Goal: Task Accomplishment & Management: Manage account settings

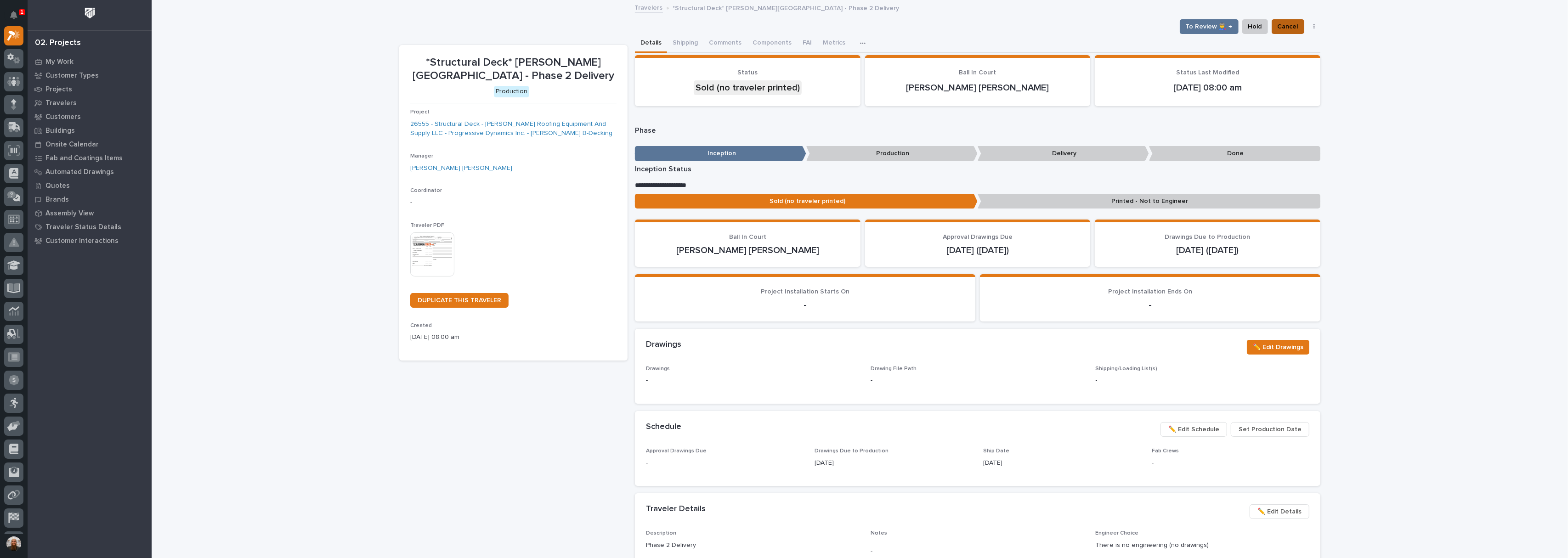
click at [1289, 31] on span "Cancel" at bounding box center [1288, 26] width 21 height 11
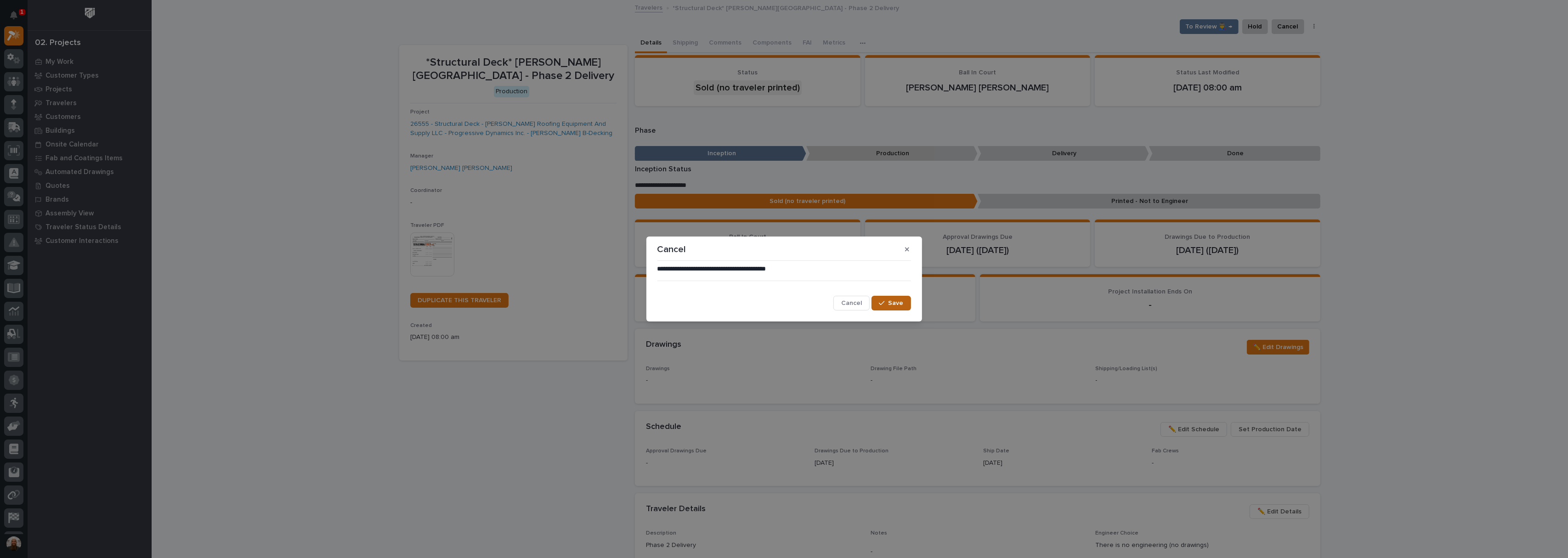
click at [892, 299] on span "Save" at bounding box center [896, 303] width 15 height 8
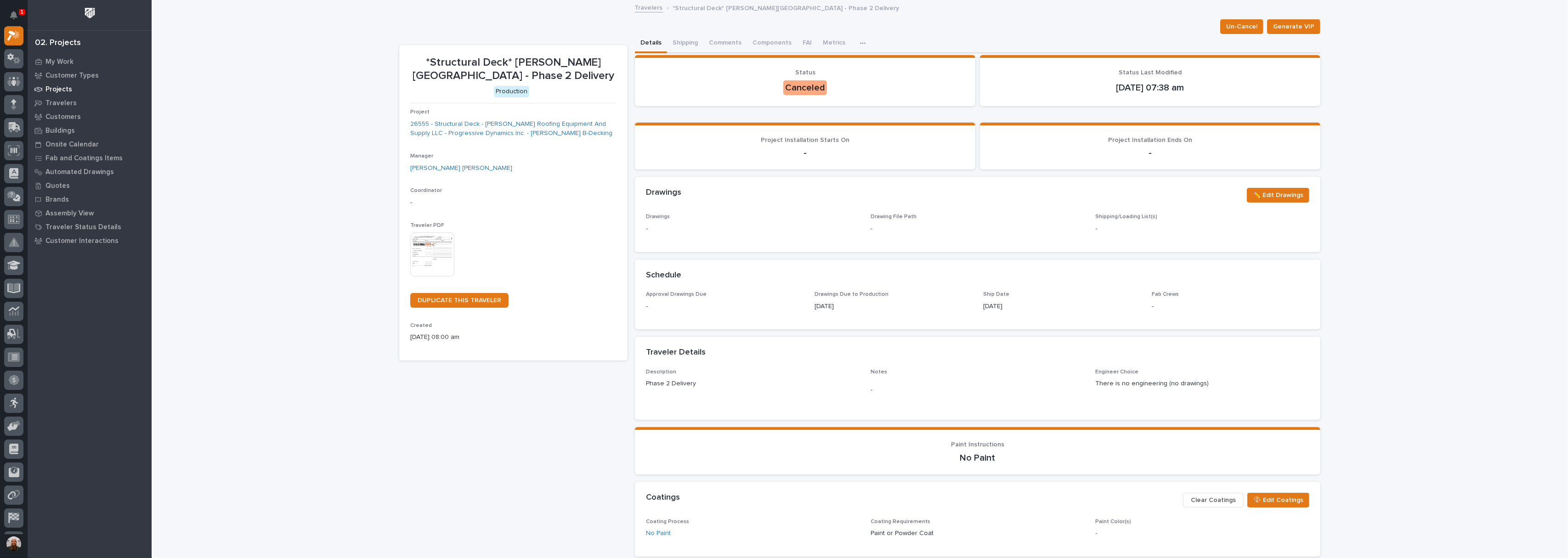
click at [45, 88] on div "Projects" at bounding box center [89, 89] width 120 height 13
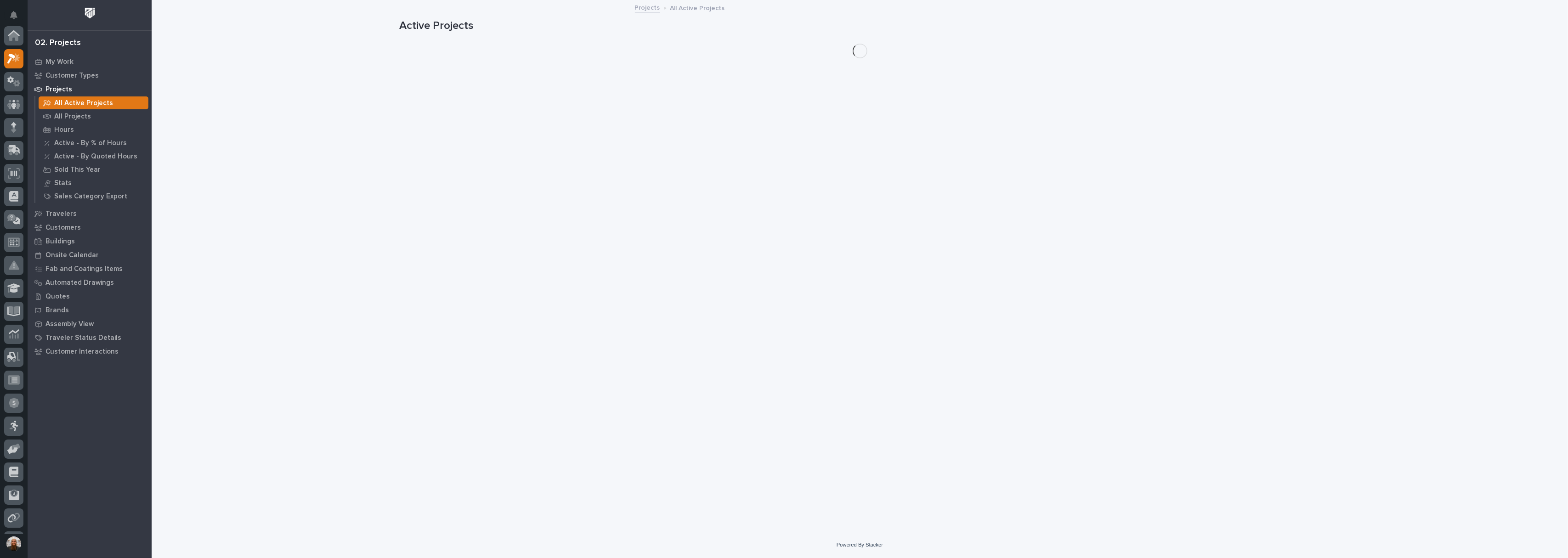
scroll to position [23, 0]
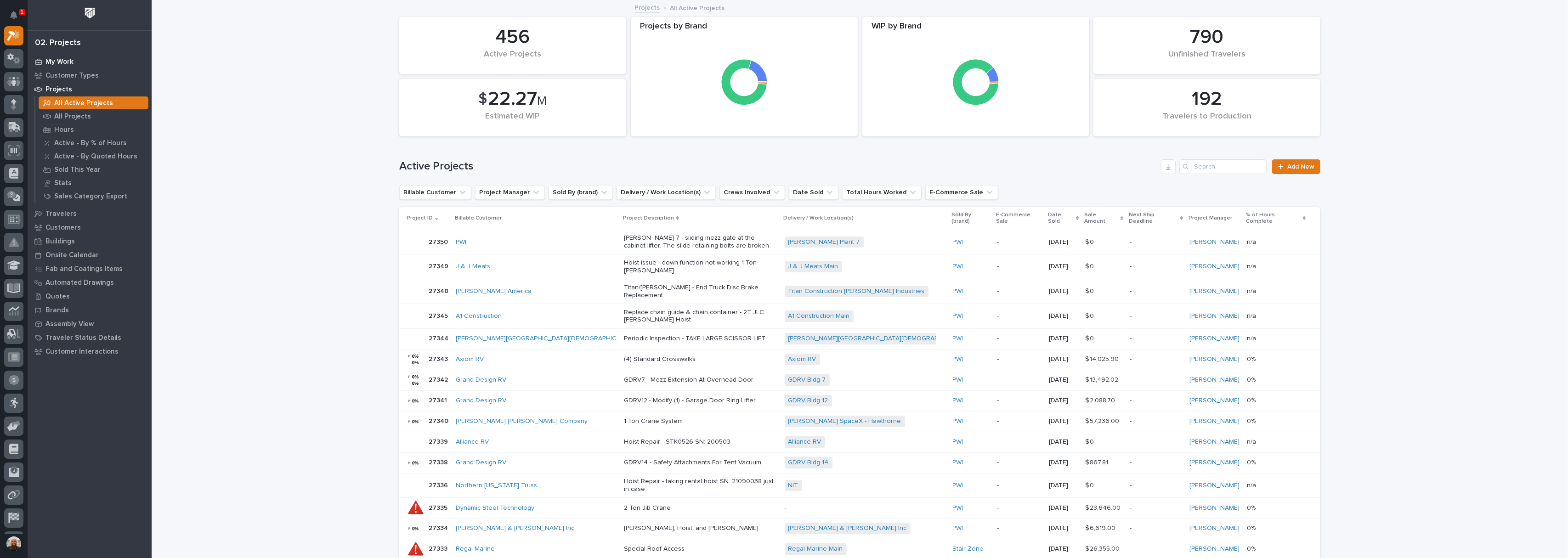
click at [72, 59] on p "My Work" at bounding box center [59, 61] width 28 height 8
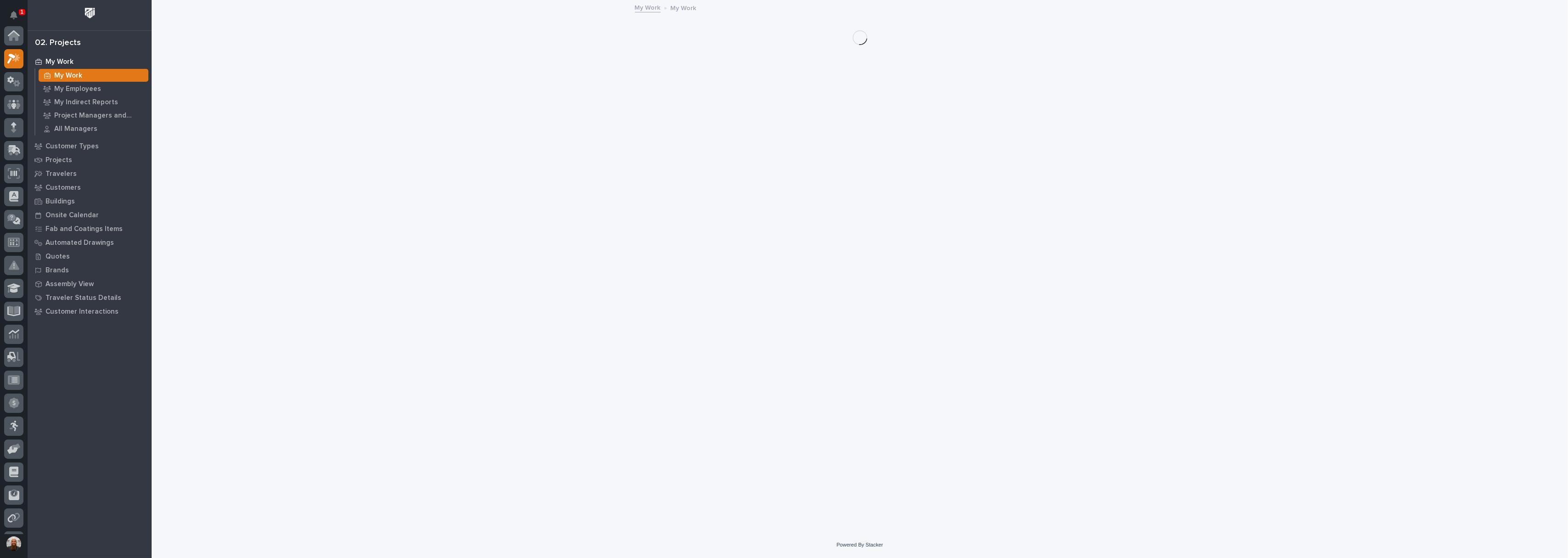
scroll to position [23, 0]
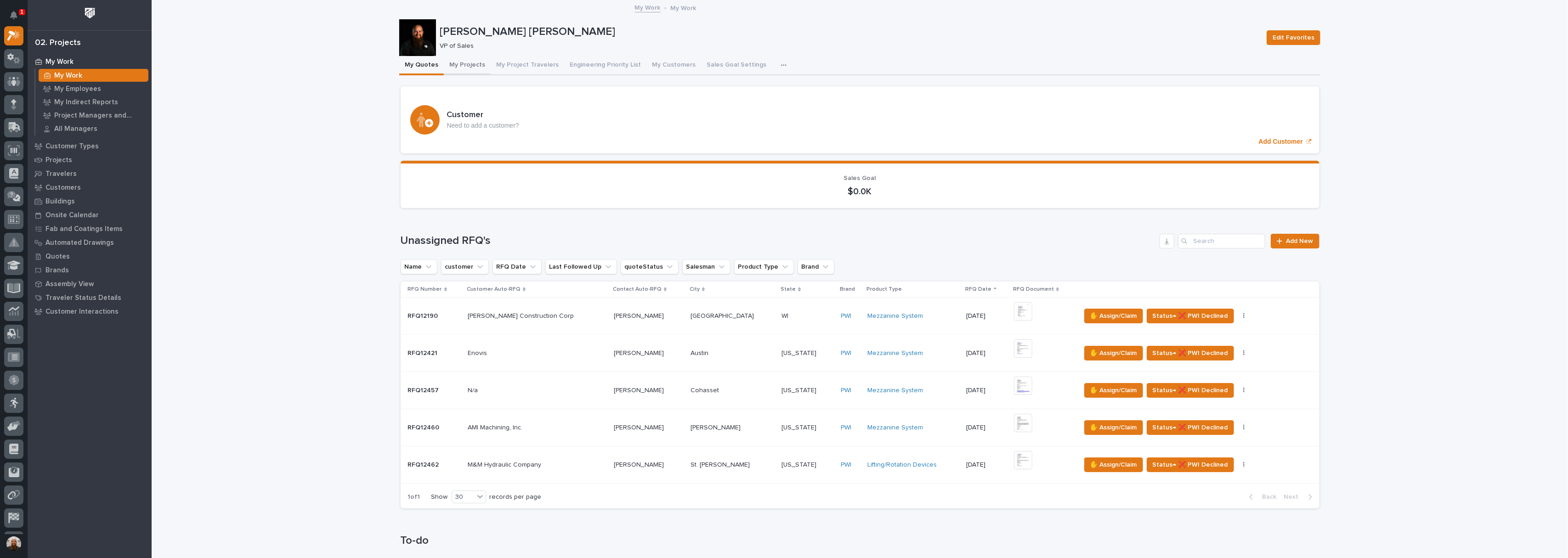
click at [456, 71] on button "My Projects" at bounding box center [468, 66] width 47 height 19
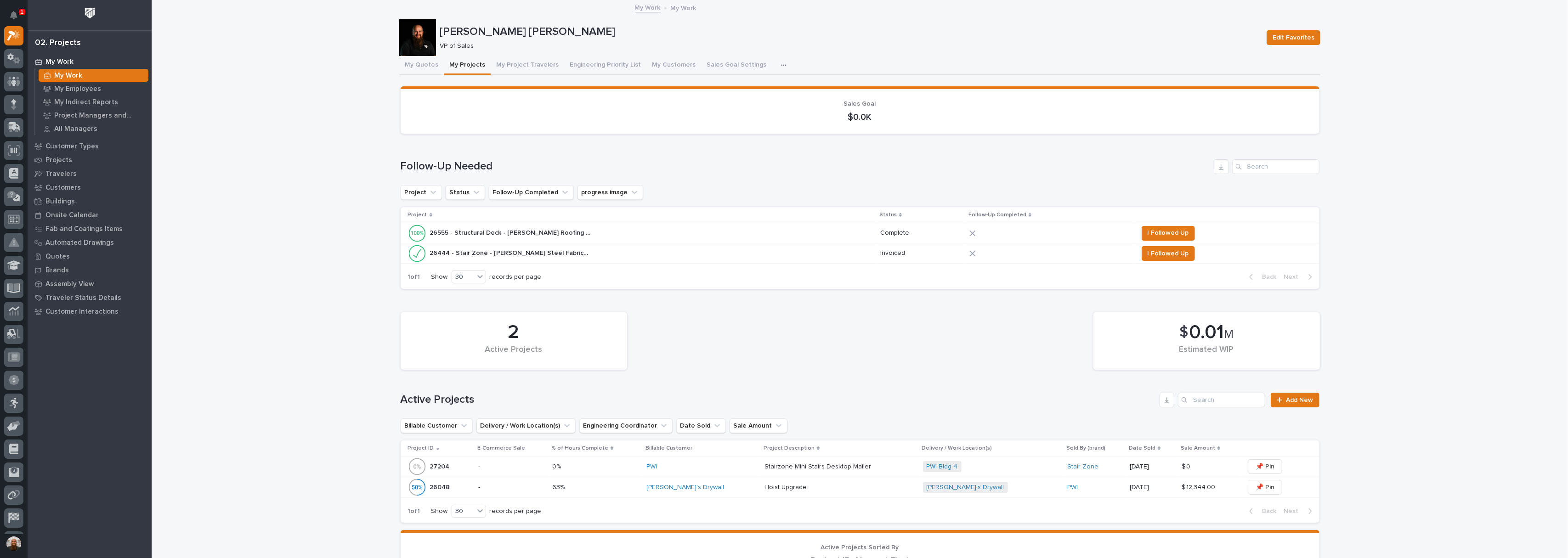
click at [450, 234] on p "26555 - Structural Deck - [PERSON_NAME] Roofing Equipment And Supply LLC - Prog…" at bounding box center [512, 232] width 163 height 10
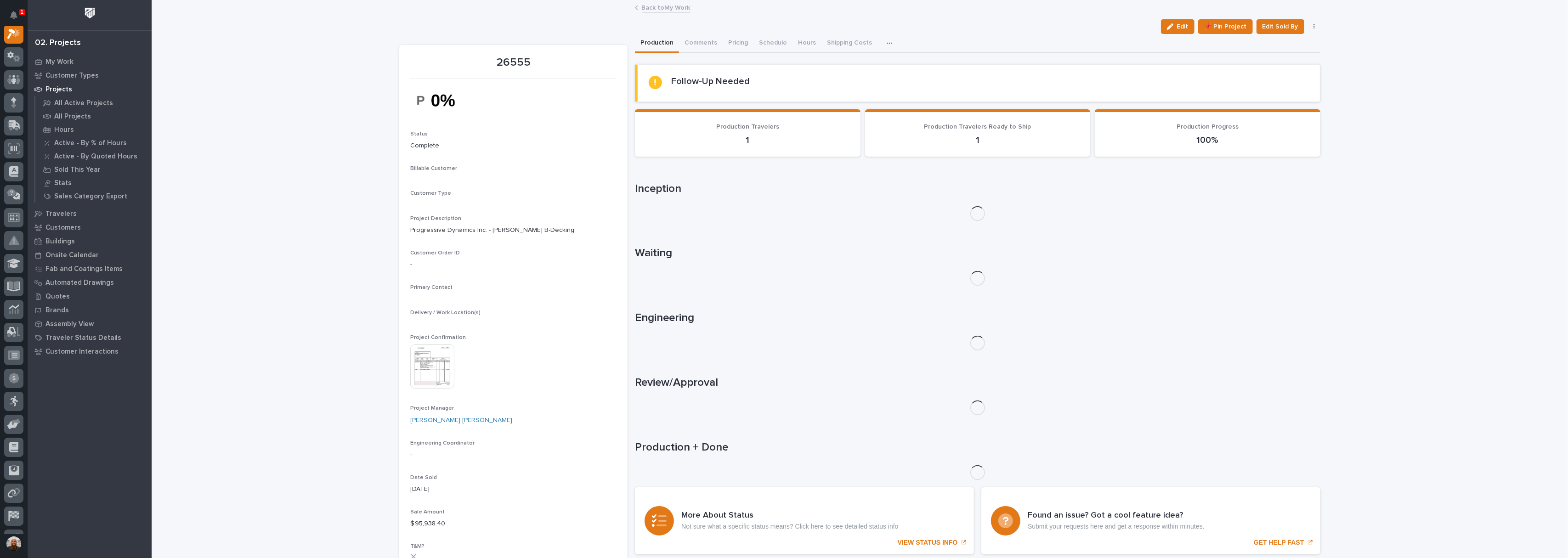
scroll to position [23, 0]
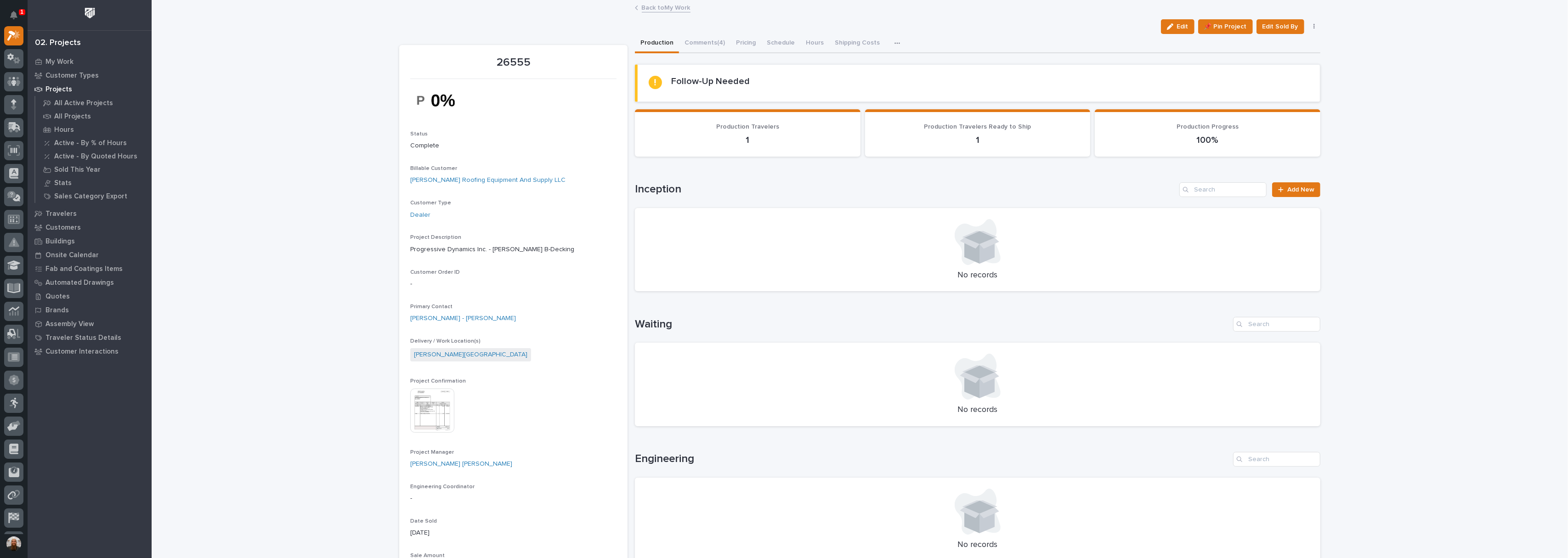
click at [1313, 30] on div "Edit 📌 Pin Project Edit Sold By Cancel" at bounding box center [1239, 26] width 164 height 15
click at [1314, 26] on icon "button" at bounding box center [1314, 26] width 2 height 5
click at [1282, 43] on button "Cancel" at bounding box center [1286, 45] width 60 height 15
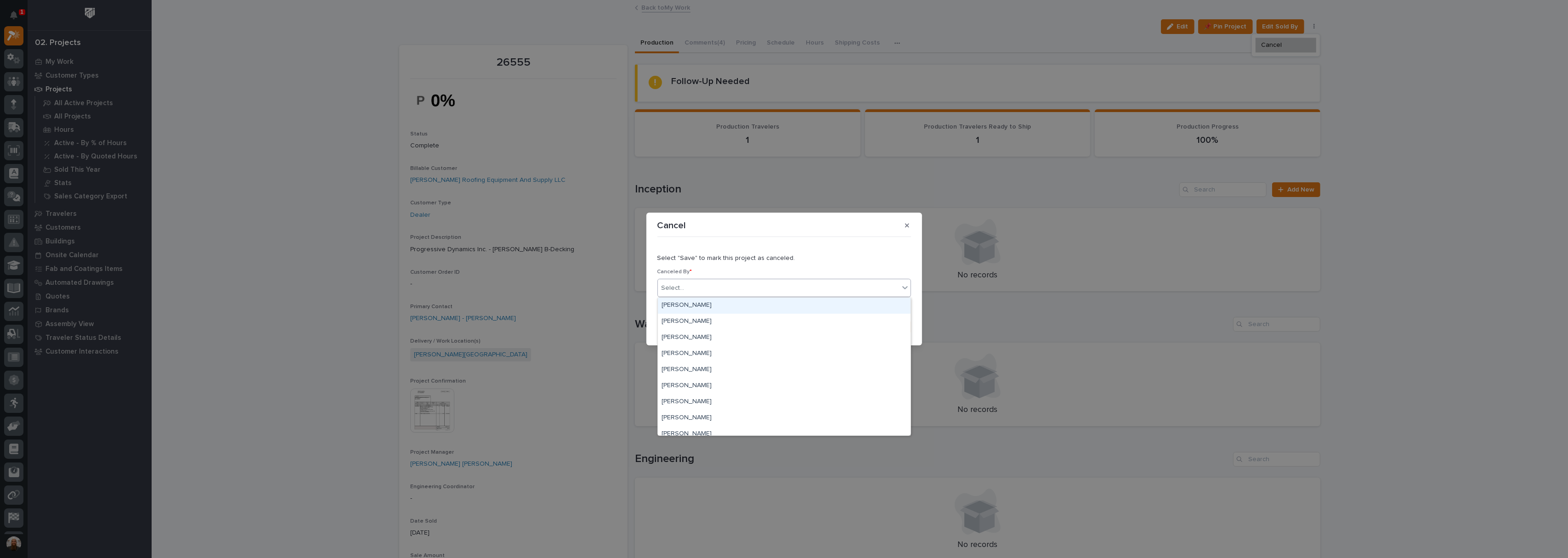
click at [796, 287] on div "Select..." at bounding box center [778, 288] width 241 height 15
click at [736, 387] on div "[PERSON_NAME] [PERSON_NAME]" at bounding box center [784, 392] width 253 height 16
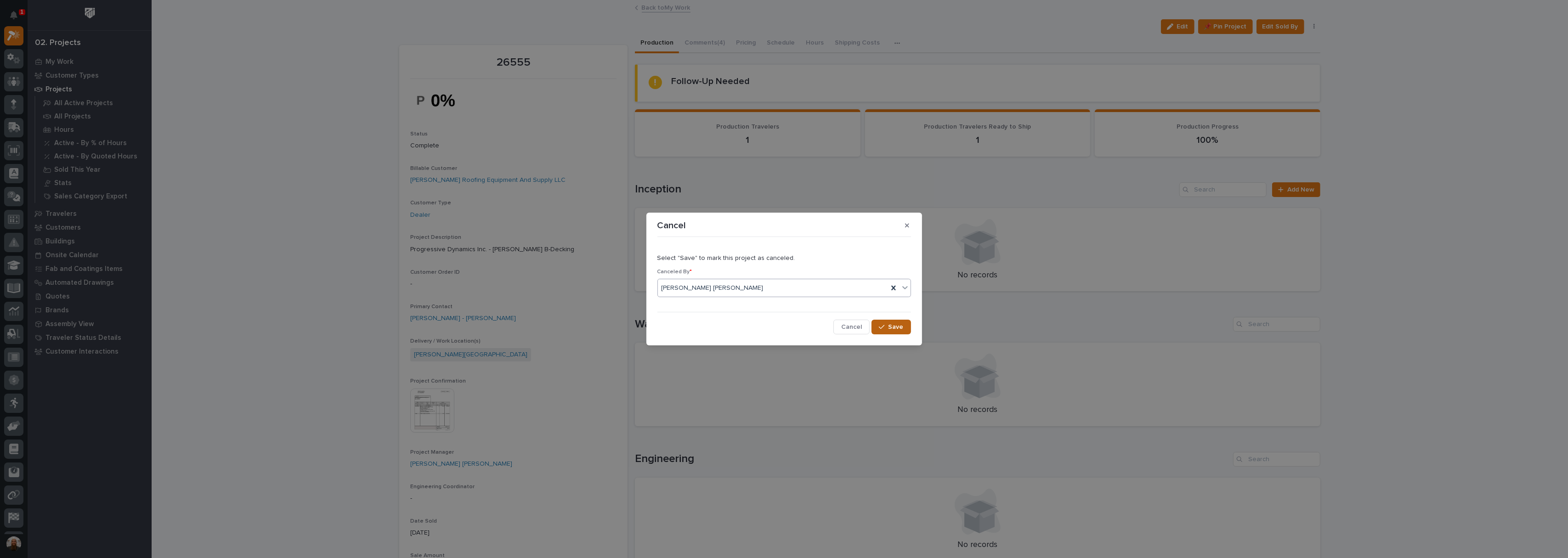
click at [906, 325] on button "Save" at bounding box center [891, 327] width 39 height 15
